Goal: Ask a question

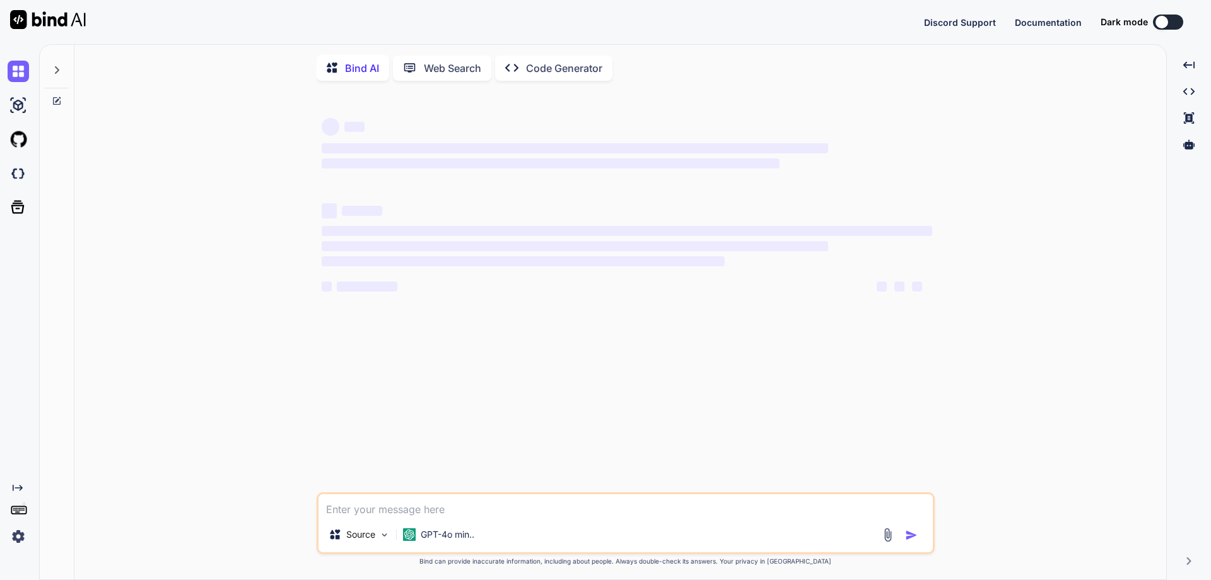
click at [387, 509] on textarea at bounding box center [626, 505] width 615 height 23
type textarea "x"
type textarea "public class ThirdLargestNumberInAnArray { public static void main(String args[…"
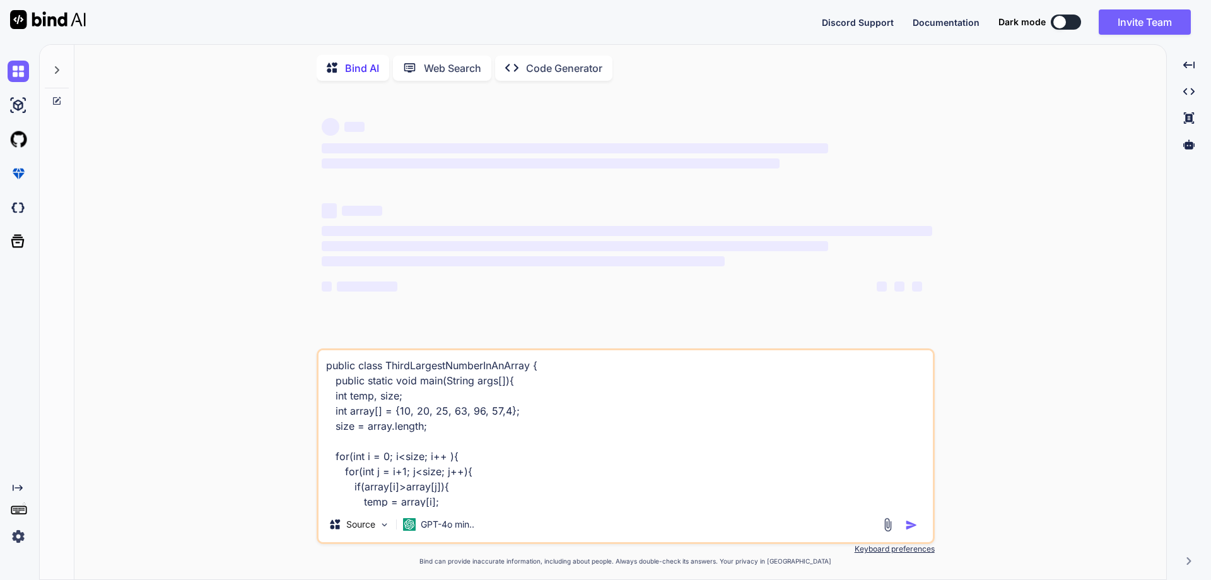
scroll to position [138, 0]
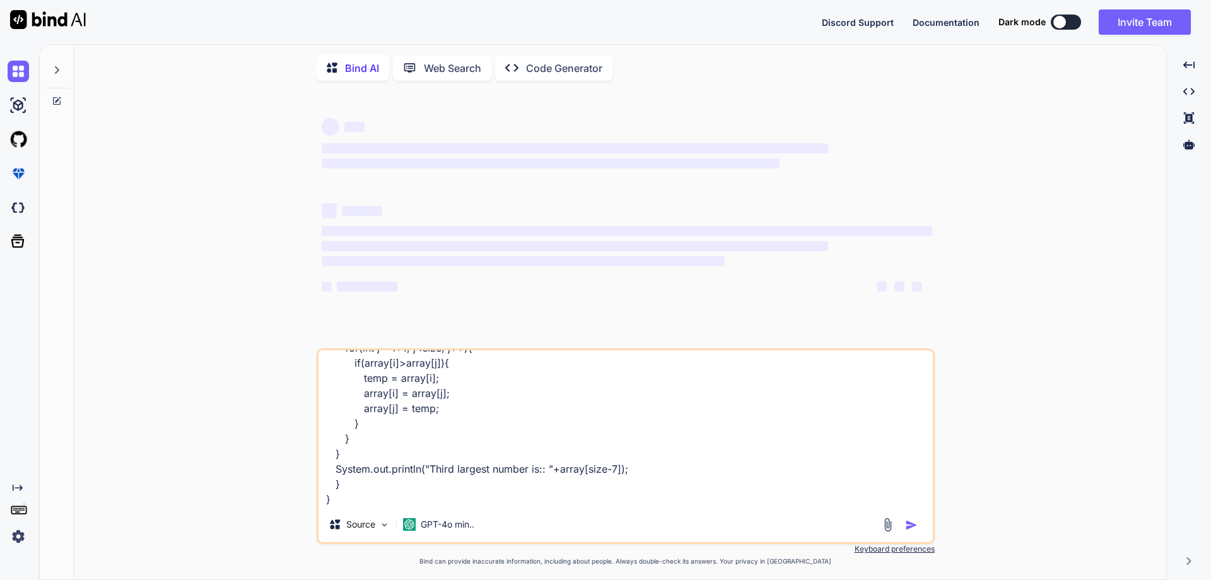
type textarea "x"
type textarea "public class ThirdLargestNumberInAnArray { public static void main(String args[…"
type textarea "x"
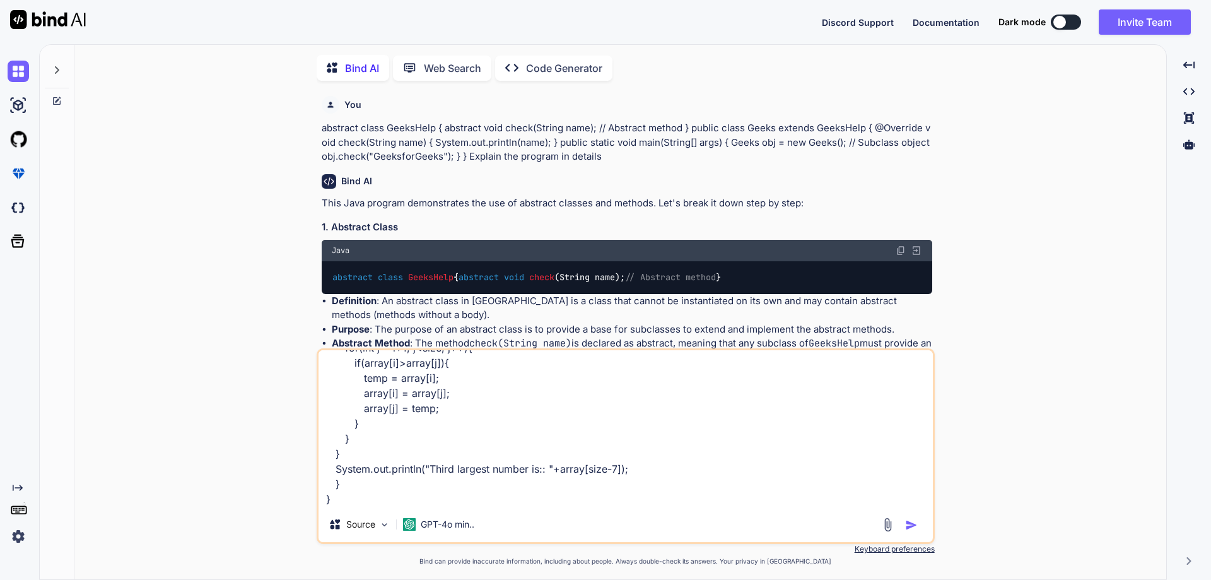
type textarea "public class ThirdLargestNumberInAnArray { public static void main(String args[…"
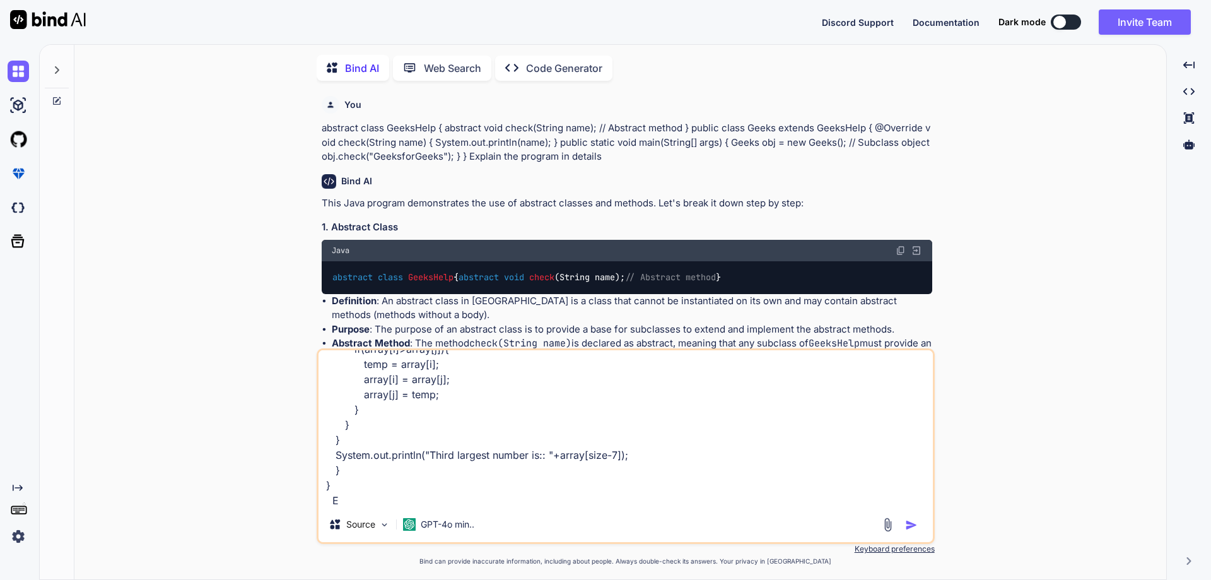
type textarea "x"
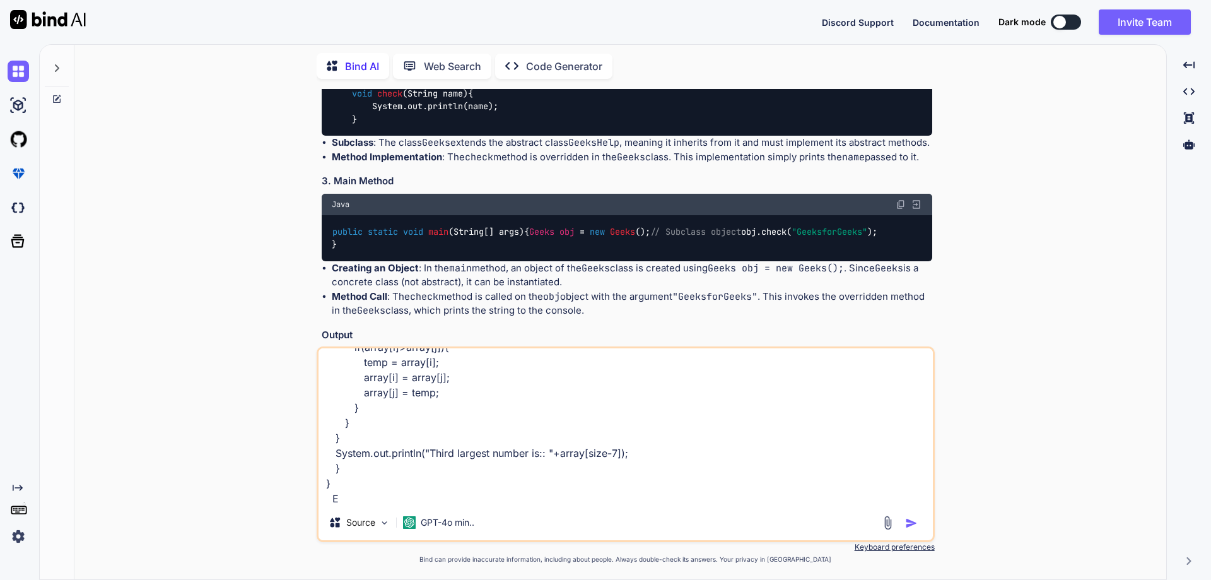
type textarea "public class ThirdLargestNumberInAnArray { public static void main(String args[…"
type textarea "x"
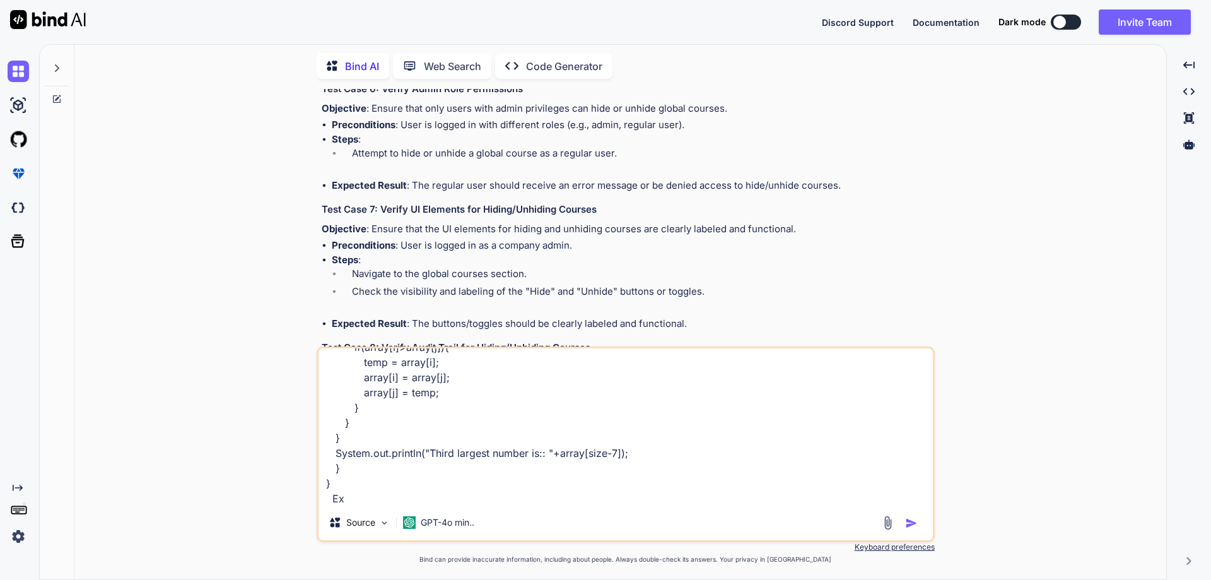
type textarea "public class ThirdLargestNumberInAnArray { public static void main(String args[…"
type textarea "x"
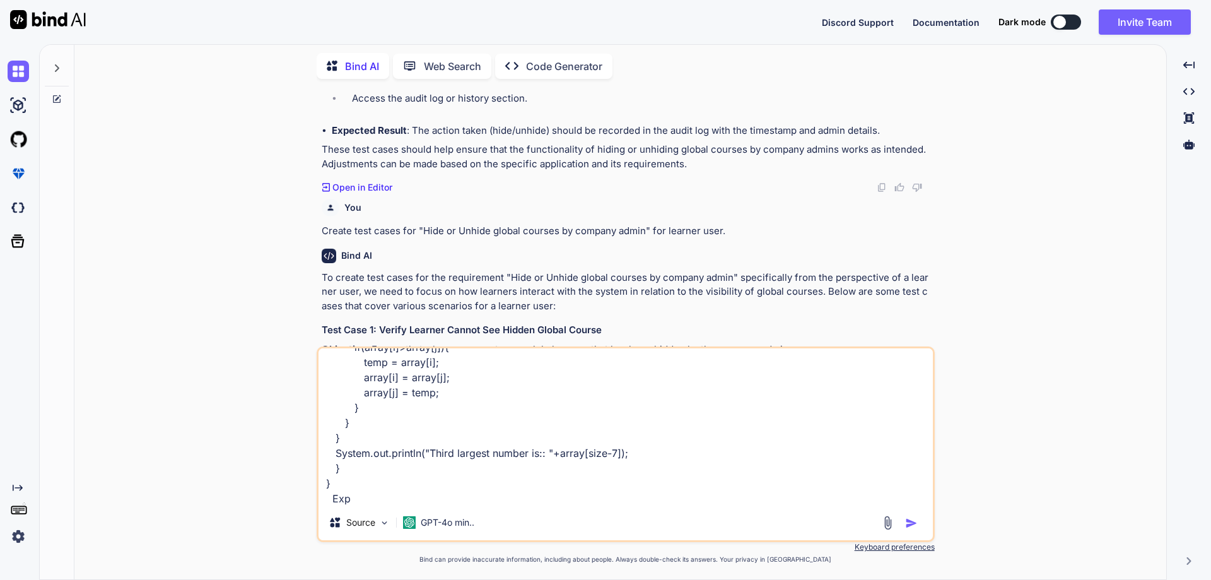
type textarea "public class ThirdLargestNumberInAnArray { public static void main(String args[…"
type textarea "x"
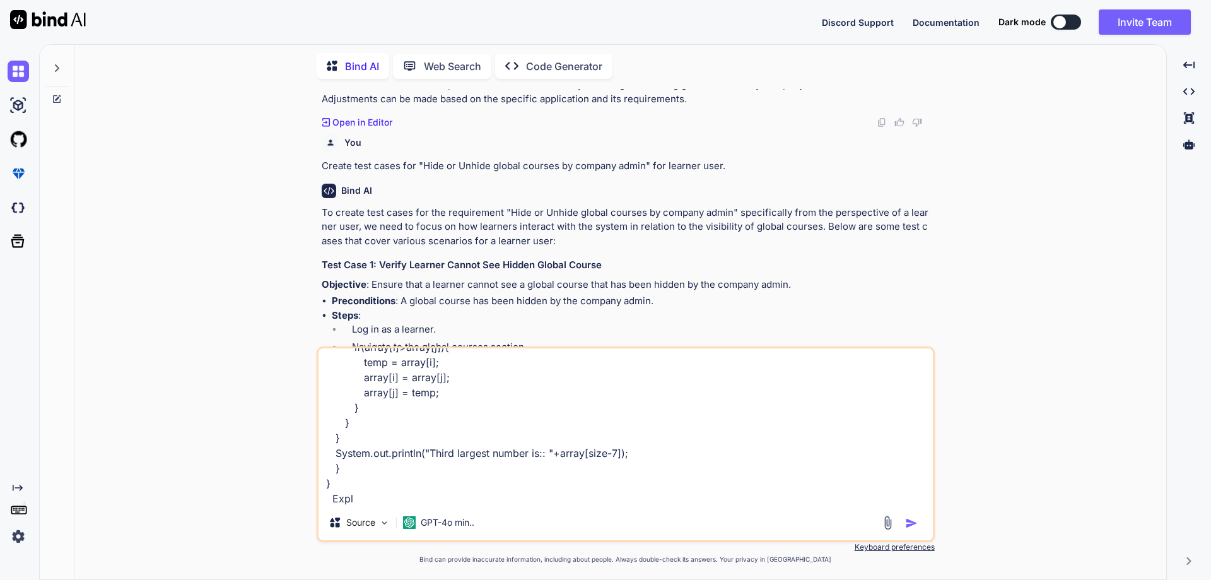
type textarea "public class ThirdLargestNumberInAnArray { public static void main(String args[…"
type textarea "x"
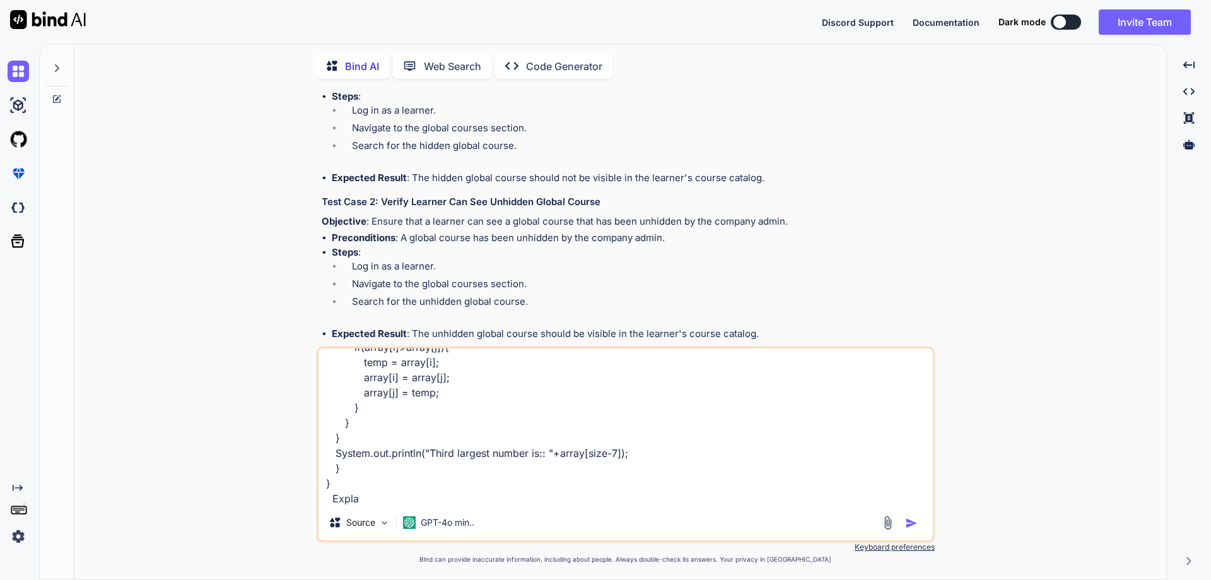
scroll to position [4283, 0]
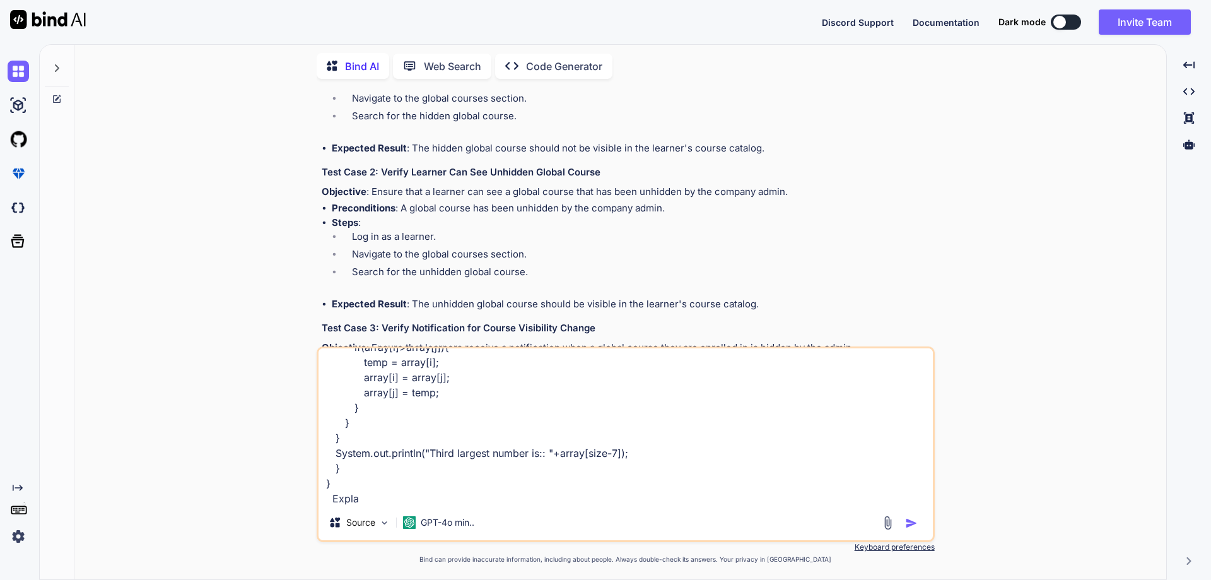
type textarea "public class ThirdLargestNumberInAnArray { public static void main(String args[…"
type textarea "x"
type textarea "public class ThirdLargestNumberInAnArray { public static void main(String args[…"
type textarea "x"
type textarea "public class ThirdLargestNumberInAnArray { public static void main(String args[…"
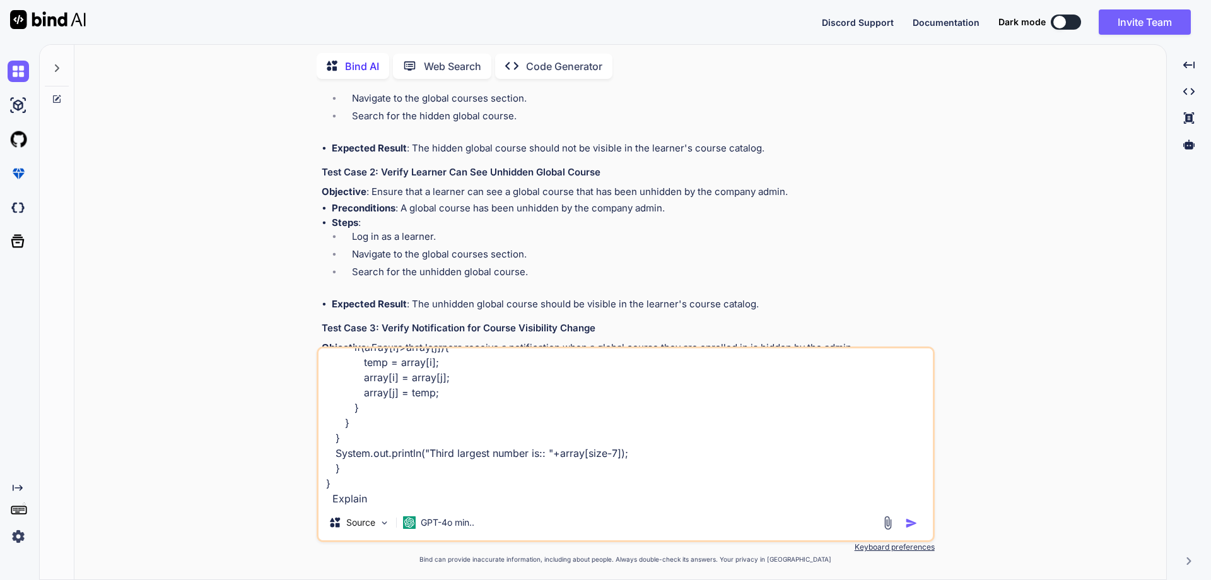
type textarea "x"
type textarea "public class ThirdLargestNumberInAnArray { public static void main(String args[…"
type textarea "x"
type textarea "public class ThirdLargestNumberInAnArray { public static void main(String args[…"
type textarea "x"
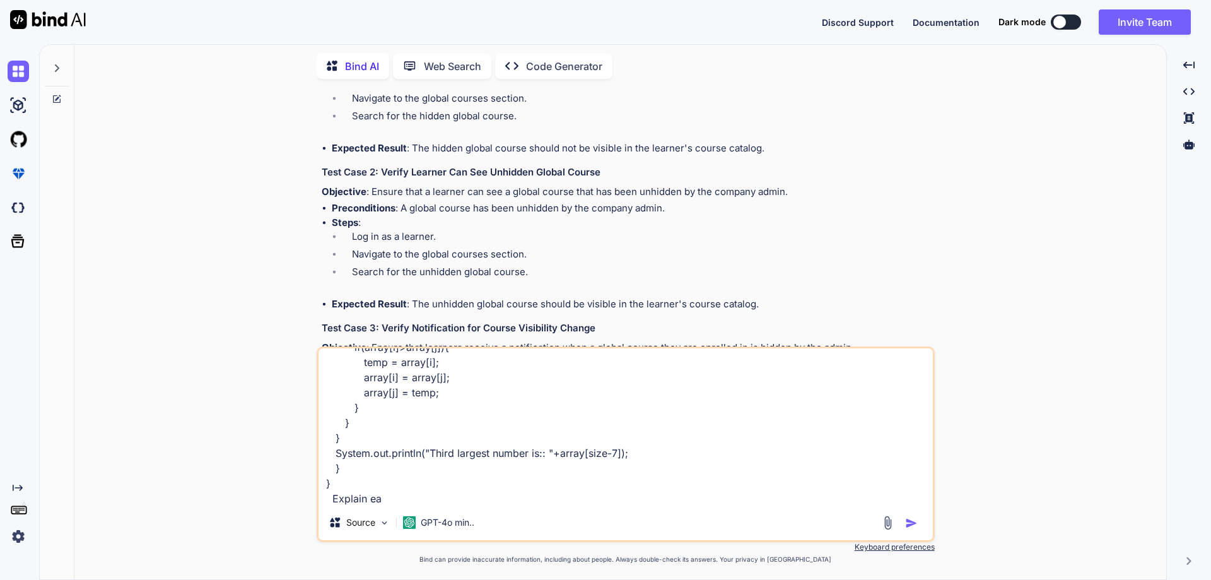
type textarea "public class ThirdLargestNumberInAnArray { public static void main(String args[…"
type textarea "x"
type textarea "public class ThirdLargestNumberInAnArray { public static void main(String args[…"
type textarea "x"
type textarea "public class ThirdLargestNumberInAnArray { public static void main(String args[…"
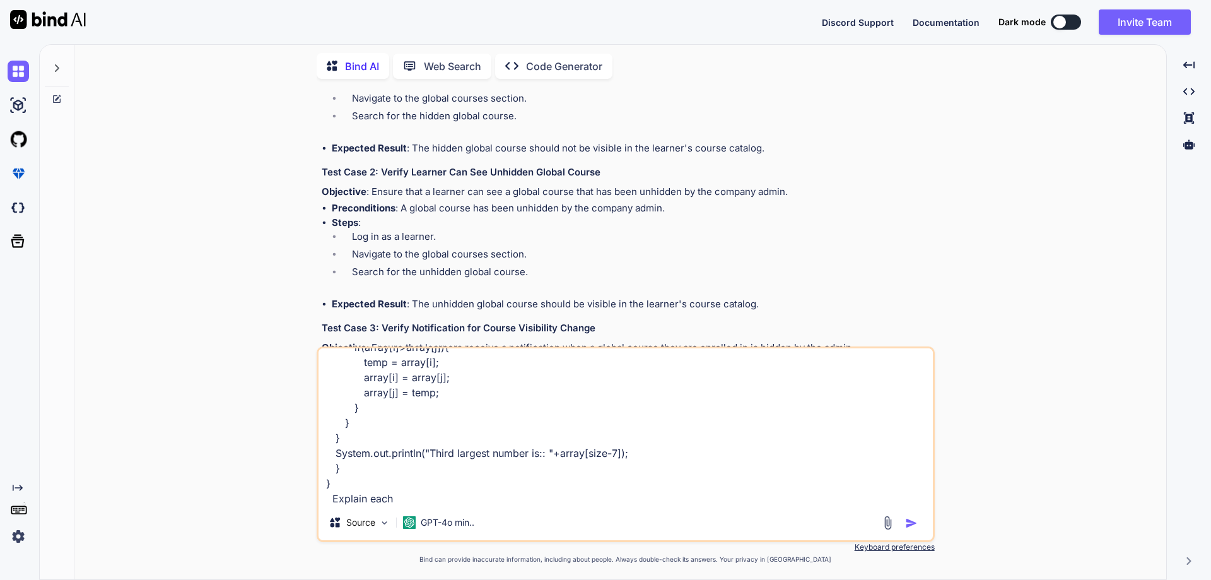
type textarea "x"
type textarea "public class ThirdLargestNumberInAnArray { public static void main(String args[…"
type textarea "x"
type textarea "public class ThirdLargestNumberInAnArray { public static void main(String args[…"
type textarea "x"
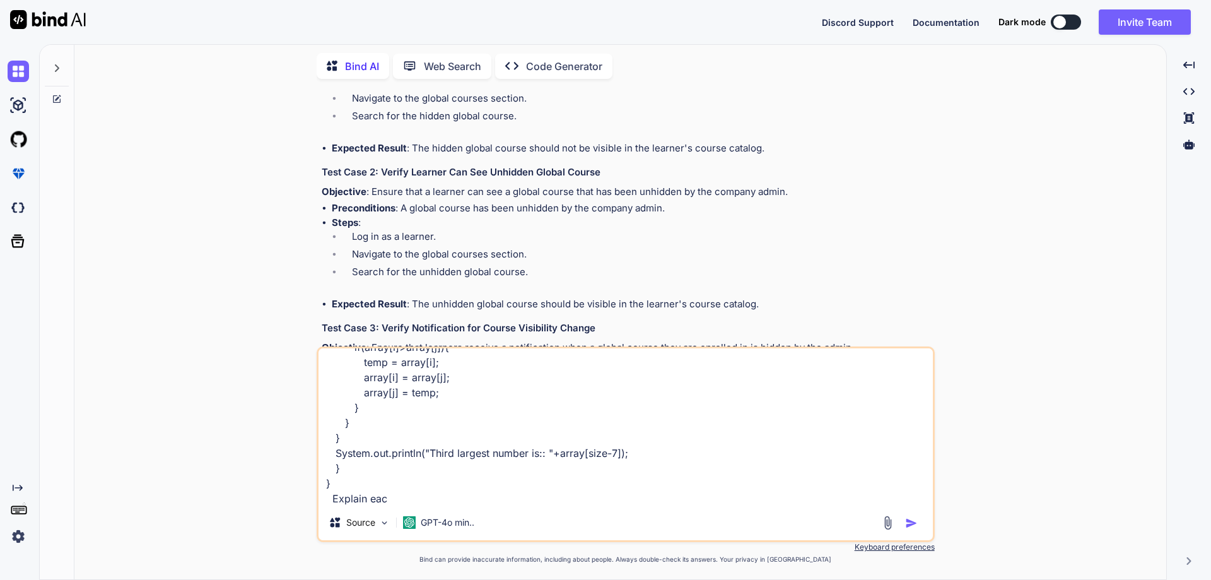
type textarea "public class ThirdLargestNumberInAnArray { public static void main(String args[…"
type textarea "x"
type textarea "public class ThirdLargestNumberInAnArray { public static void main(String args[…"
type textarea "x"
type textarea "public class ThirdLargestNumberInAnArray { public static void main(String args[…"
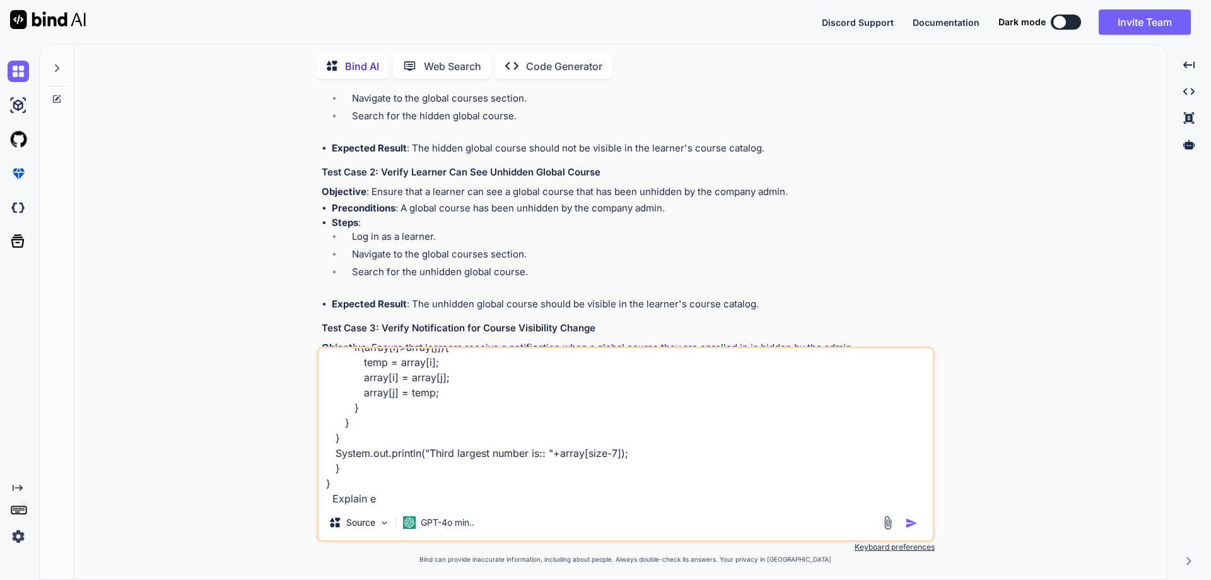
type textarea "x"
type textarea "public class ThirdLargestNumberInAnArray { public static void main(String args[…"
type textarea "x"
type textarea "public class ThirdLargestNumberInAnArray { public static void main(String args[…"
type textarea "x"
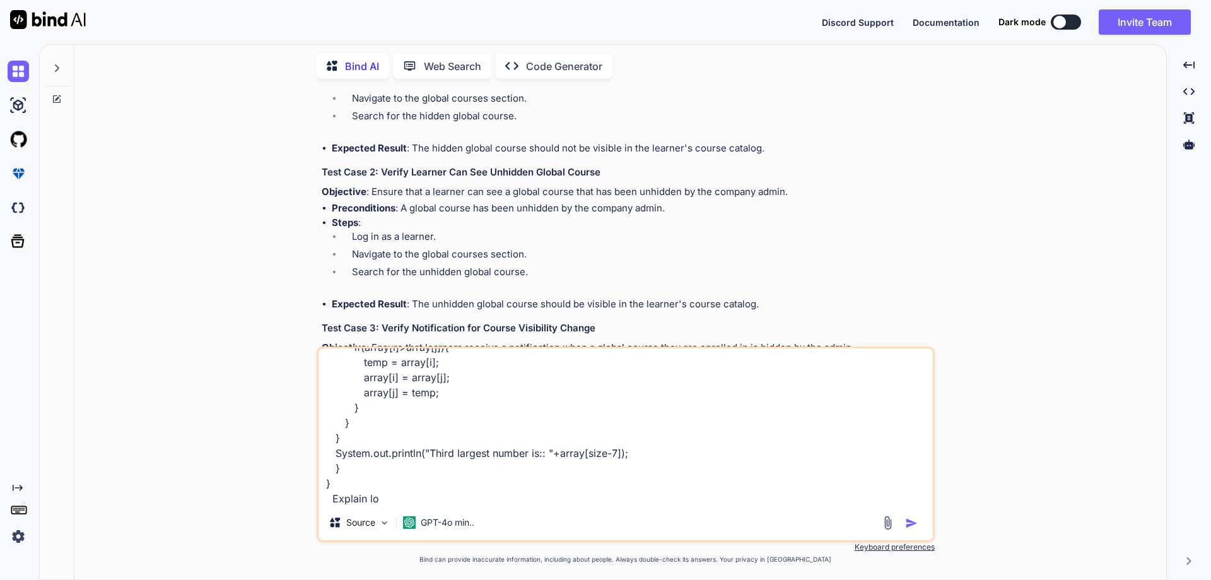
type textarea "public class ThirdLargestNumberInAnArray { public static void main(String args[…"
type textarea "x"
type textarea "public class ThirdLargestNumberInAnArray { public static void main(String args[…"
type textarea "x"
type textarea "public class ThirdLargestNumberInAnArray { public static void main(String args[…"
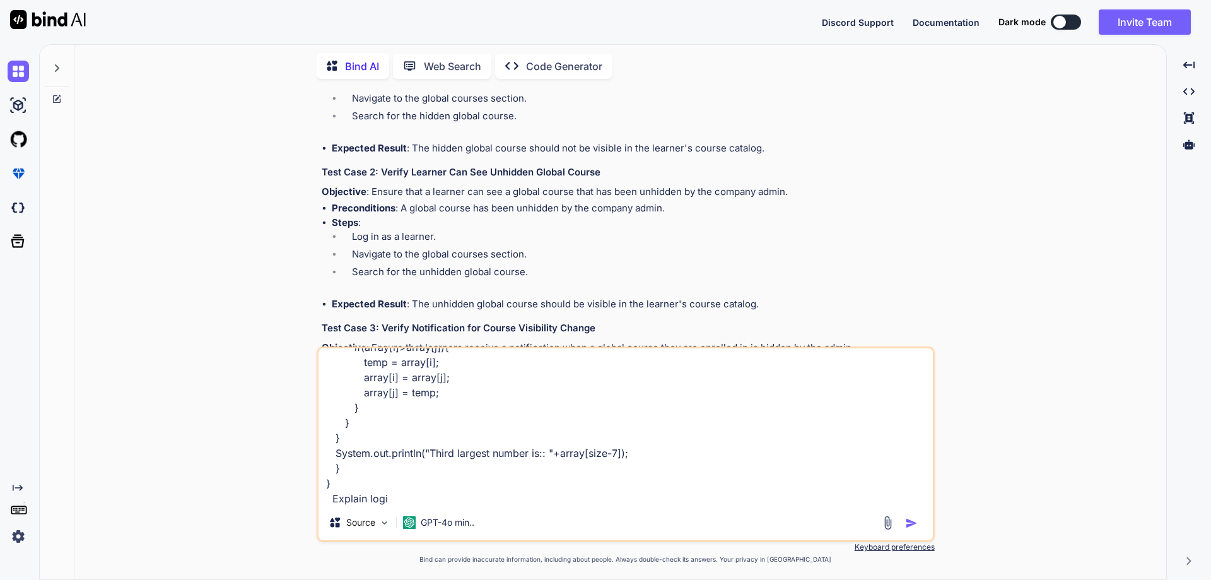
type textarea "x"
type textarea "public class ThirdLargestNumberInAnArray { public static void main(String args[…"
type textarea "x"
type textarea "public class ThirdLargestNumberInAnArray { public static void main(String args[…"
type textarea "x"
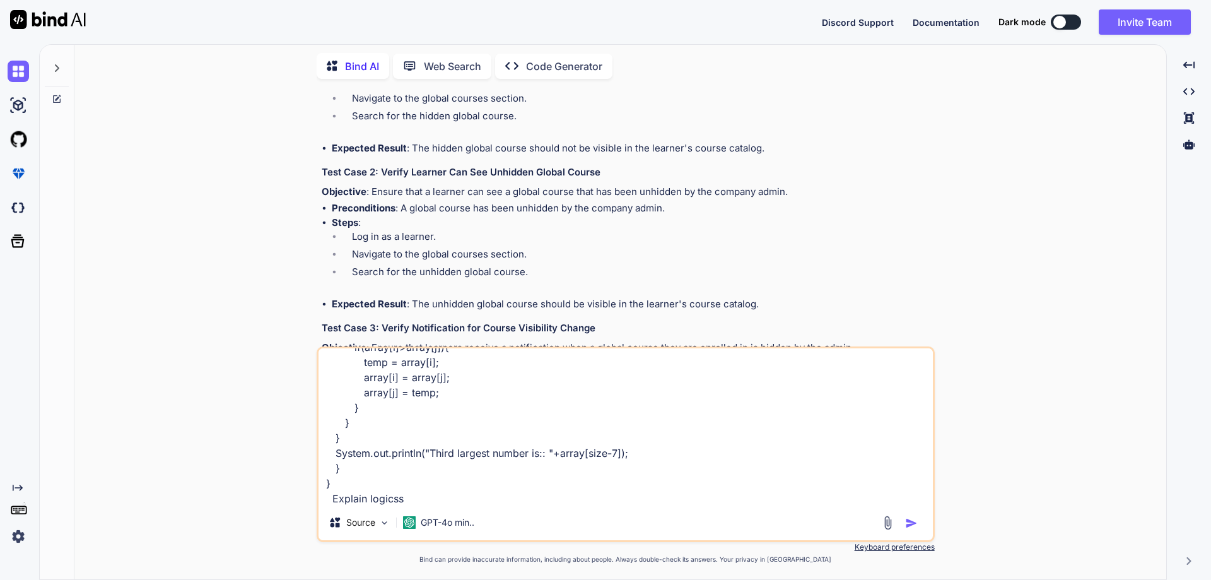
type textarea "public class ThirdLargestNumberInAnArray { public static void main(String args[…"
type textarea "x"
type textarea "public class ThirdLargestNumberInAnArray { public static void main(String args[…"
type textarea "x"
type textarea "public class ThirdLargestNumberInAnArray { public static void main(String args[…"
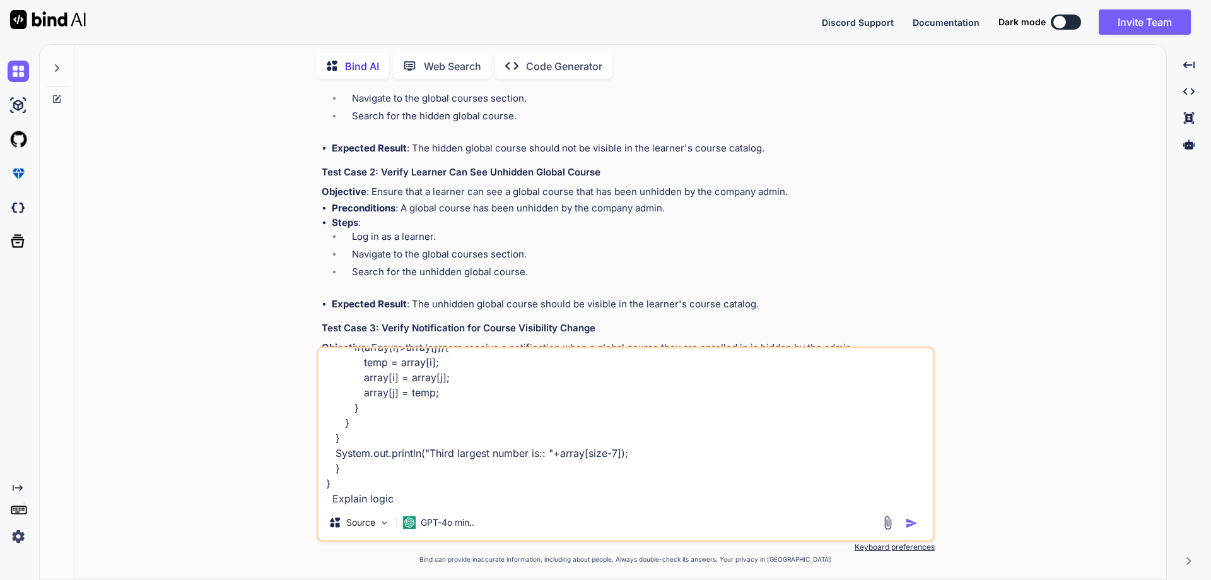
type textarea "x"
type textarea "public class ThirdLargestNumberInAnArray { public static void main(String args[…"
type textarea "x"
type textarea "public class ThirdLargestNumberInAnArray { public static void main(String args[…"
type textarea "x"
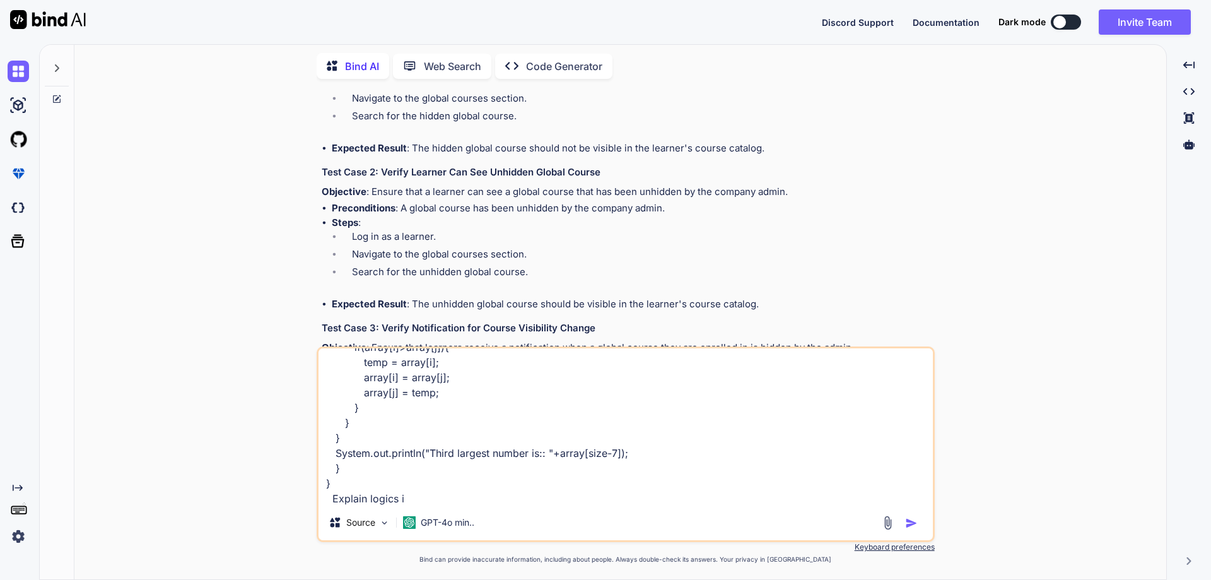
type textarea "public class ThirdLargestNumberInAnArray { public static void main(String args[…"
type textarea "x"
type textarea "public class ThirdLargestNumberInAnArray { public static void main(String args[…"
type textarea "x"
type textarea "public class ThirdLargestNumberInAnArray { public static void main(String args[…"
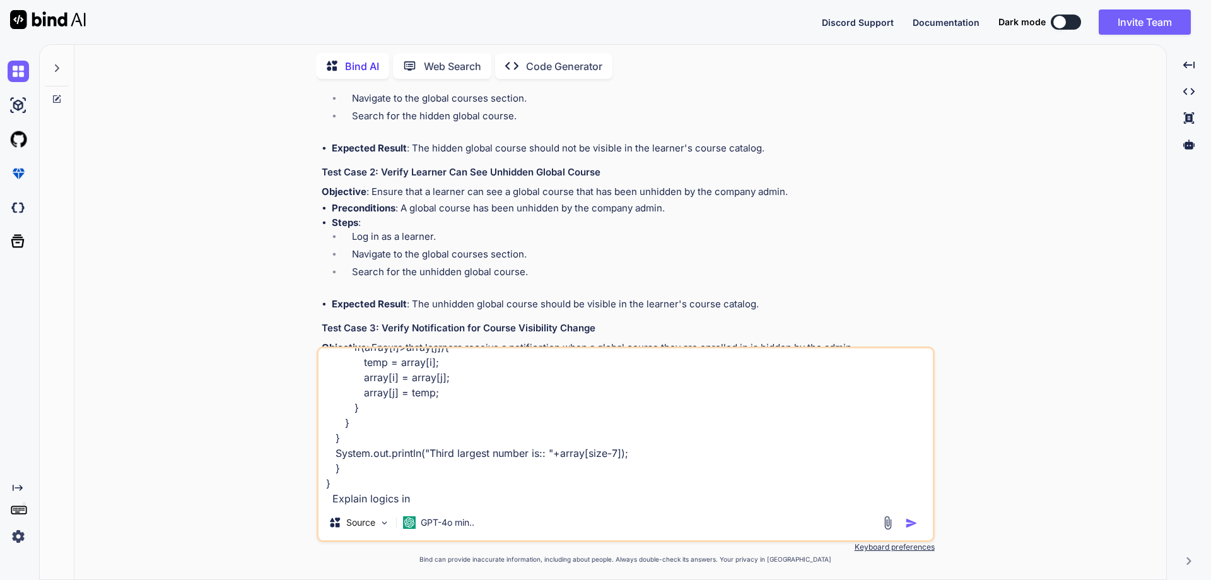
type textarea "x"
type textarea "public class ThirdLargestNumberInAnArray { public static void main(String args[…"
type textarea "x"
type textarea "public class ThirdLargestNumberInAnArray { public static void main(String args[…"
type textarea "x"
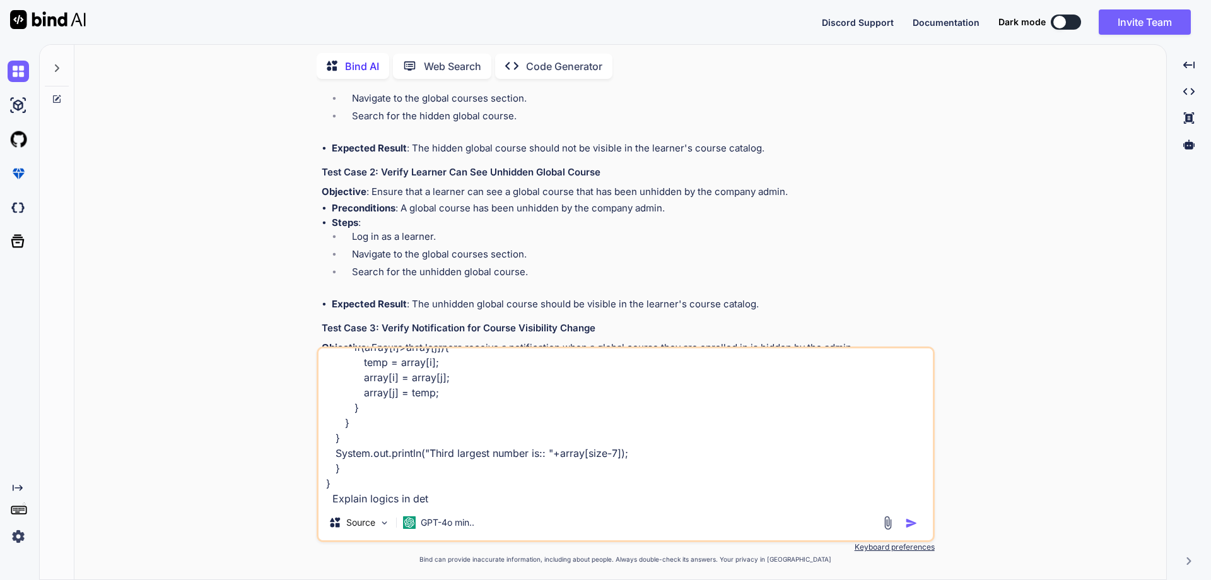
type textarea "public class ThirdLargestNumberInAnArray { public static void main(String args[…"
type textarea "x"
type textarea "public class ThirdLargestNumberInAnArray { public static void main(String args[…"
type textarea "x"
type textarea "public class ThirdLargestNumberInAnArray { public static void main(String args[…"
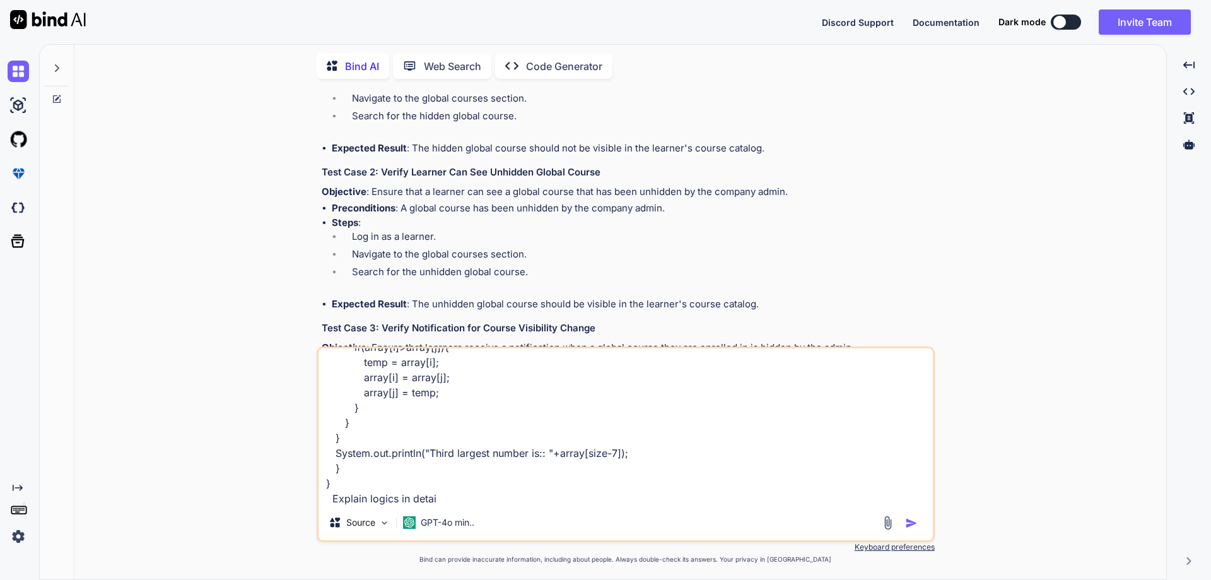
type textarea "x"
type textarea "public class ThirdLargestNumberInAnArray { public static void main(String args[…"
type textarea "x"
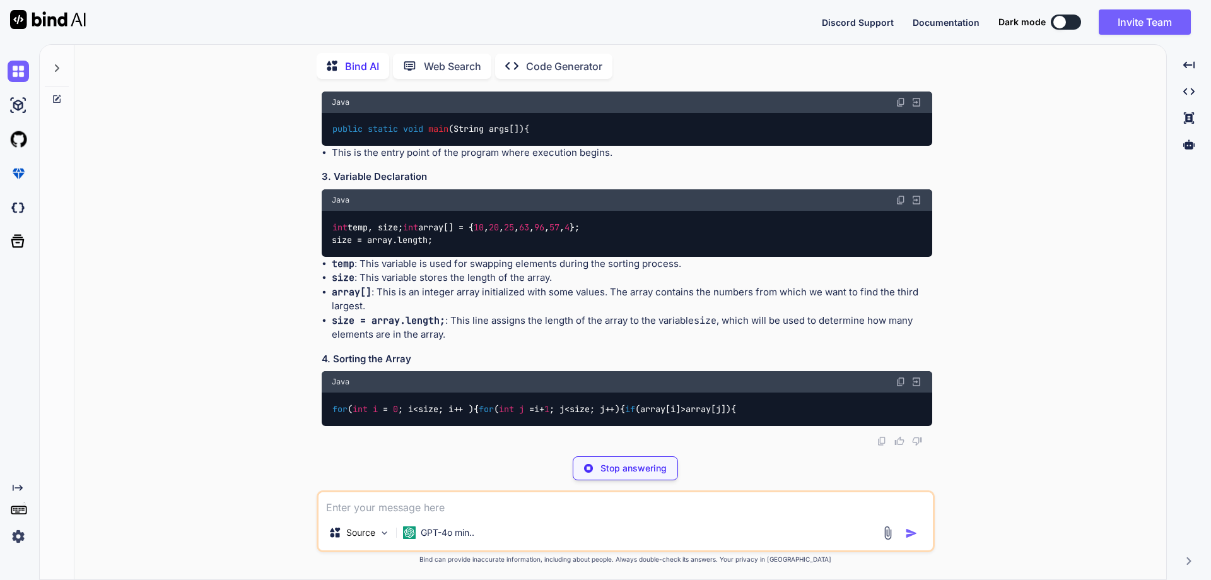
scroll to position [5966, 0]
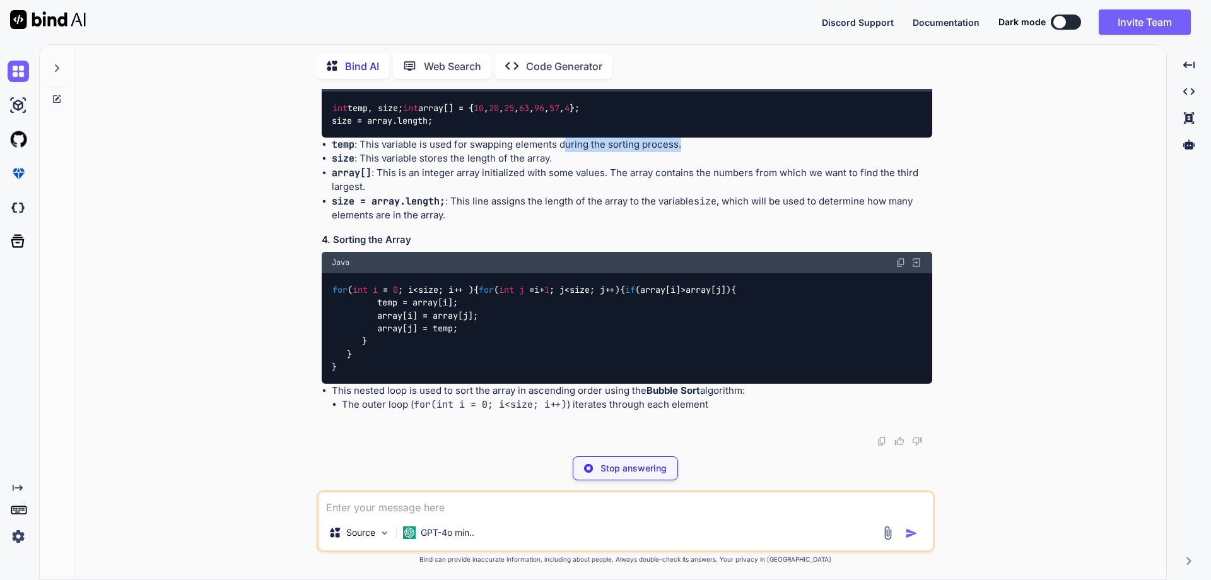
drag, startPoint x: 562, startPoint y: 238, endPoint x: 705, endPoint y: 241, distance: 143.3
click at [705, 152] on li "temp : This variable is used for swapping elements during the sorting process." at bounding box center [632, 145] width 601 height 15
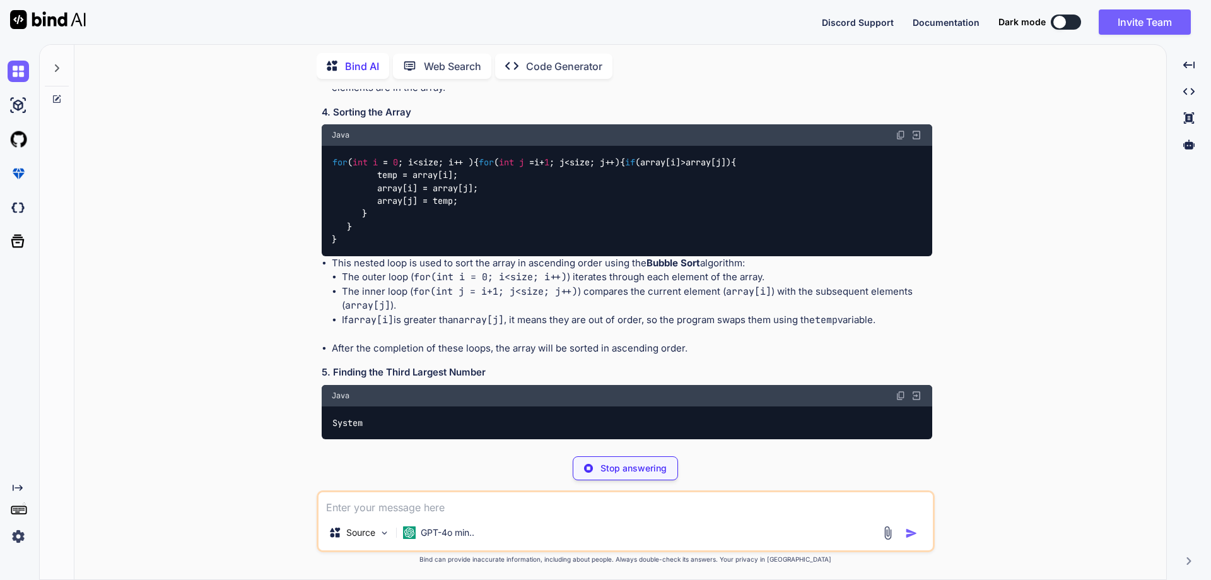
drag, startPoint x: 362, startPoint y: 250, endPoint x: 567, endPoint y: 250, distance: 205.7
click at [567, 38] on li "size : This variable stores the length of the array." at bounding box center [632, 31] width 601 height 15
drag, startPoint x: 380, startPoint y: 268, endPoint x: 890, endPoint y: 272, distance: 509.2
click at [934, 266] on div "You abstract class GeeksHelp { abstract void check(String name); // Abstract me…" at bounding box center [627, 267] width 616 height 357
click at [398, 80] on code "size = array.length;" at bounding box center [389, 74] width 114 height 13
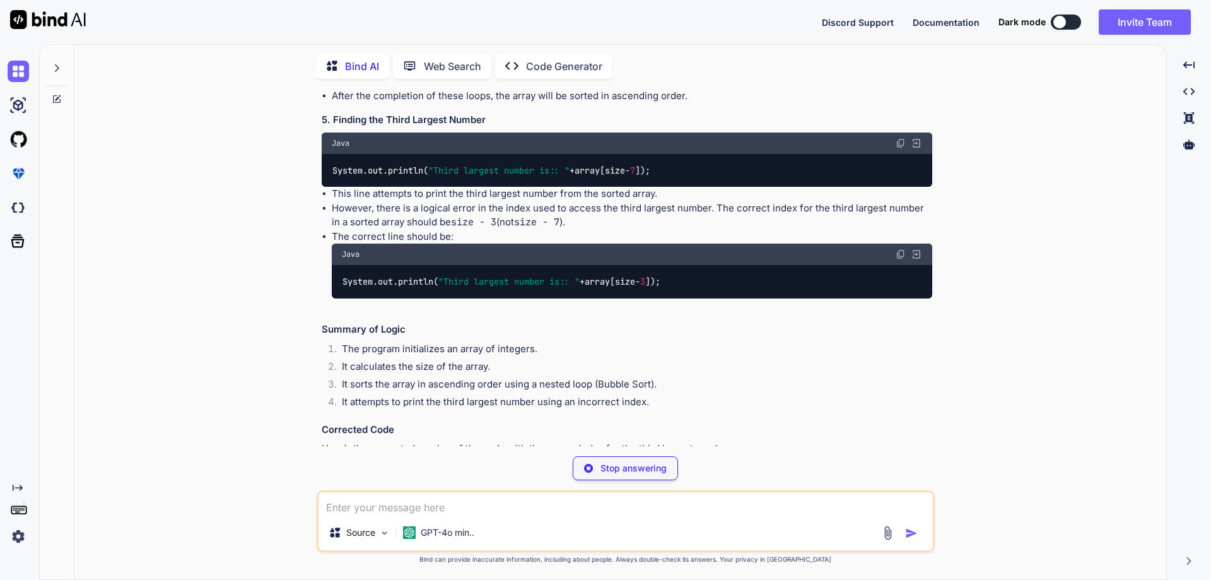
scroll to position [6276, 0]
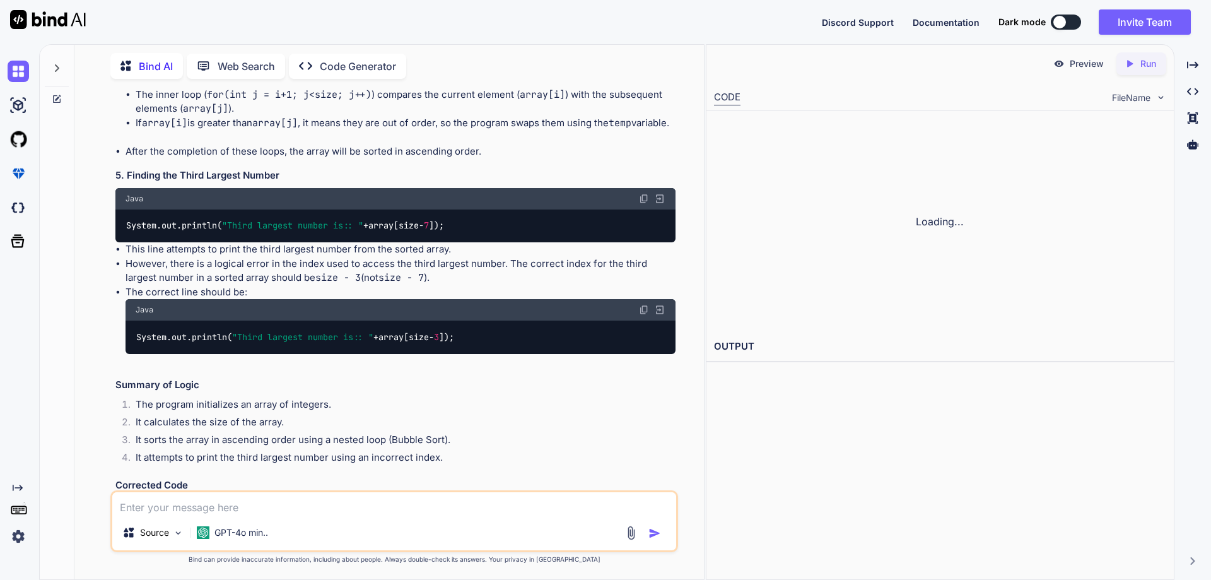
type textarea "x"
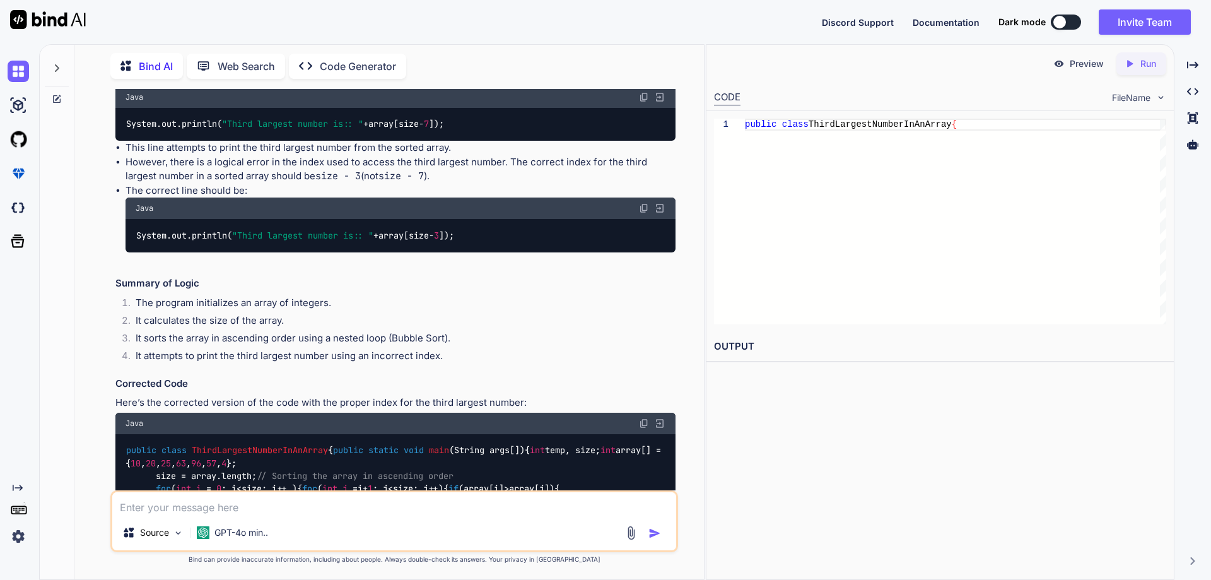
scroll to position [6402, 0]
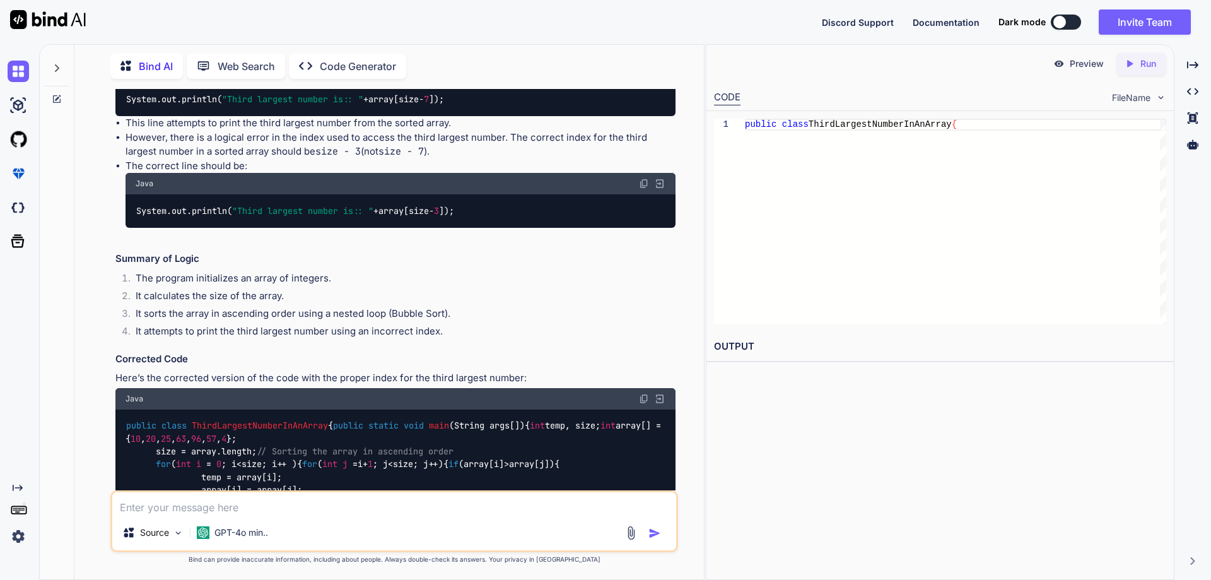
drag, startPoint x: 178, startPoint y: 253, endPoint x: 274, endPoint y: 252, distance: 95.9
click at [274, 57] on h3 "5. Finding the Third Largest Number" at bounding box center [395, 49] width 560 height 15
drag, startPoint x: 283, startPoint y: 329, endPoint x: 344, endPoint y: 353, distance: 65.1
click at [444, 242] on ul "This line attempts to print the third largest number from the sorted array. How…" at bounding box center [395, 179] width 560 height 126
click at [182, 159] on li "However, there is a logical error in the index used to access the third largest…" at bounding box center [401, 145] width 550 height 28
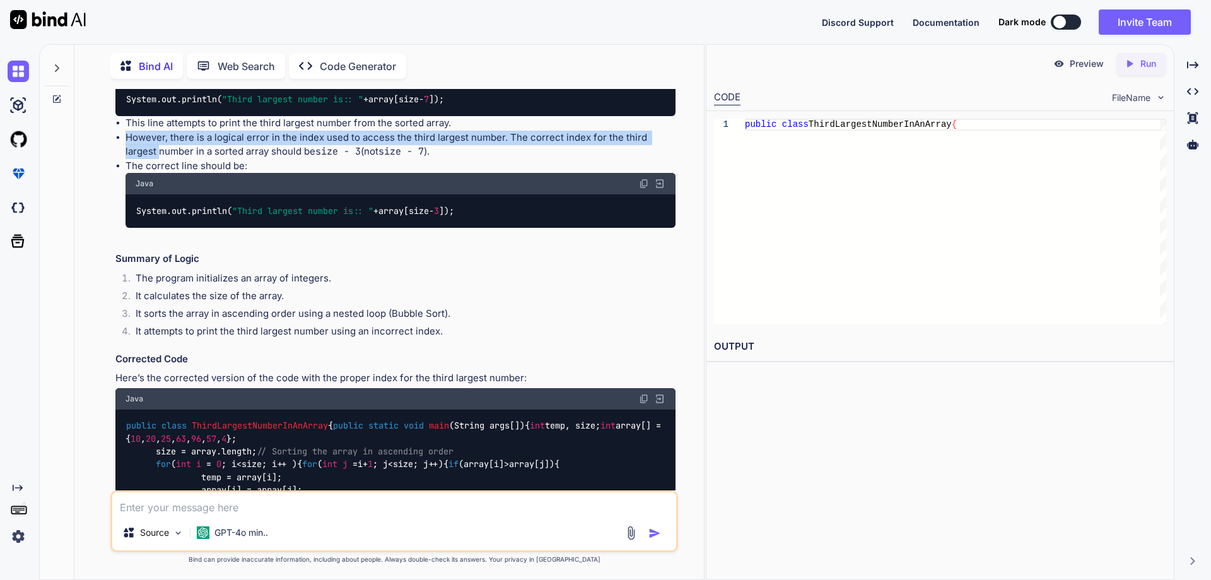
drag, startPoint x: 127, startPoint y: 341, endPoint x: 522, endPoint y: 359, distance: 396.0
click at [664, 159] on li "However, there is a logical error in the index used to access the third largest…" at bounding box center [401, 145] width 550 height 28
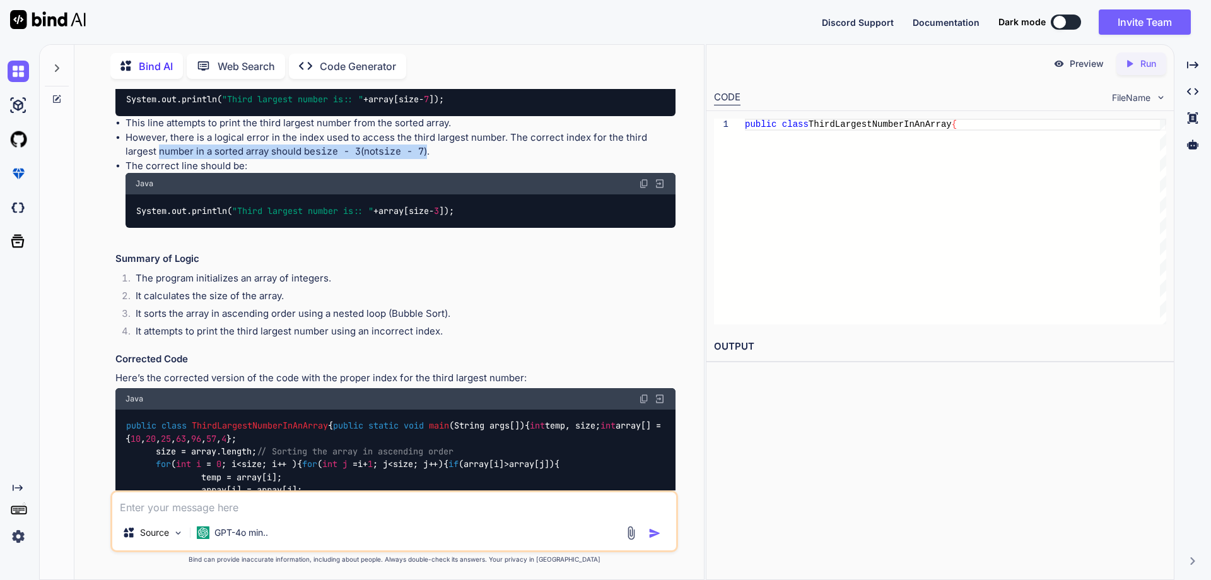
drag, startPoint x: 126, startPoint y: 356, endPoint x: 402, endPoint y: 352, distance: 276.4
click at [402, 159] on li "However, there is a logical error in the index used to access the third largest…" at bounding box center [401, 145] width 550 height 28
click at [400, 159] on li "However, there is a logical error in the index used to access the third largest…" at bounding box center [401, 145] width 550 height 28
